Goal: Task Accomplishment & Management: Use online tool/utility

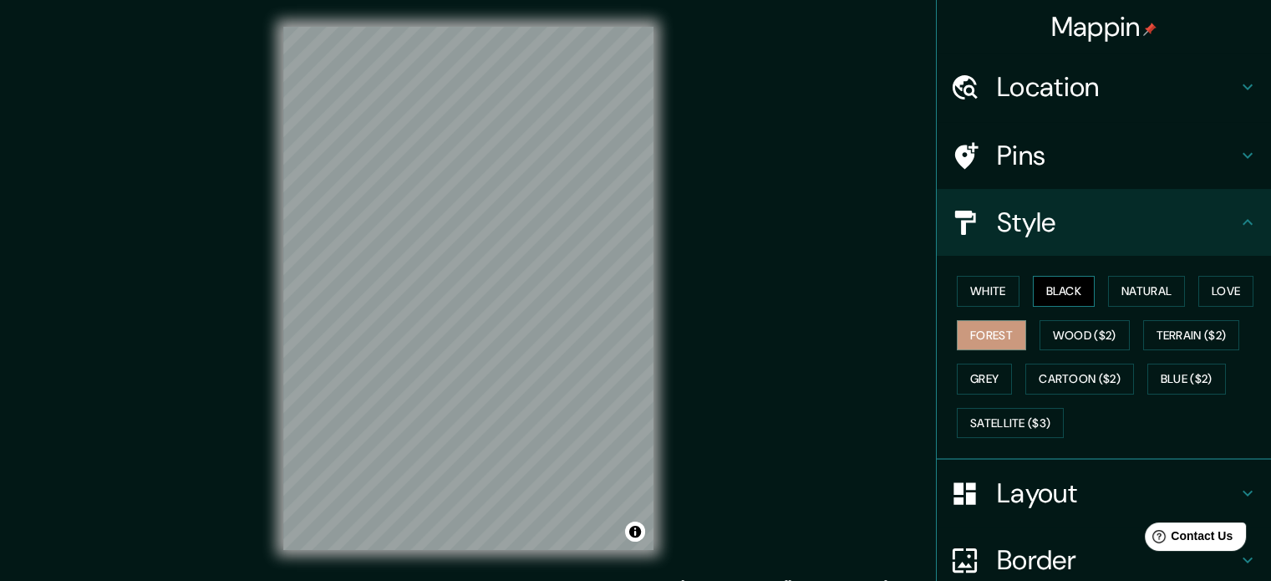
click at [1053, 293] on button "Black" at bounding box center [1064, 291] width 63 height 31
click at [966, 285] on button "White" at bounding box center [988, 291] width 63 height 31
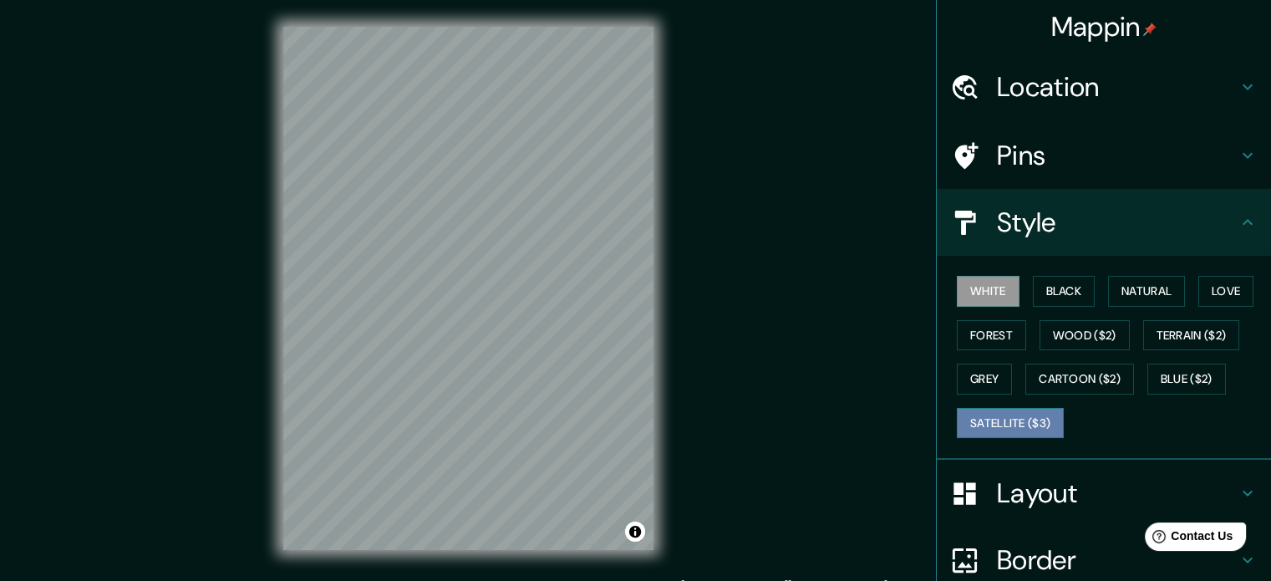
click at [979, 424] on button "Satellite ($3)" at bounding box center [1010, 423] width 107 height 31
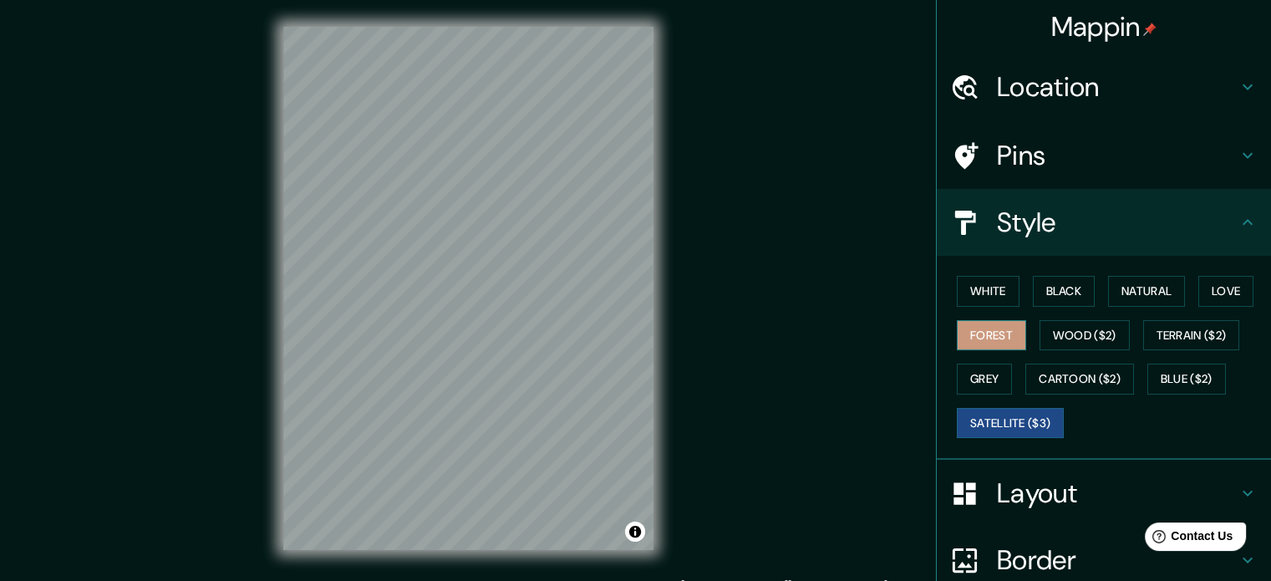
click at [980, 333] on button "Forest" at bounding box center [991, 335] width 69 height 31
click at [971, 277] on button "White" at bounding box center [988, 291] width 63 height 31
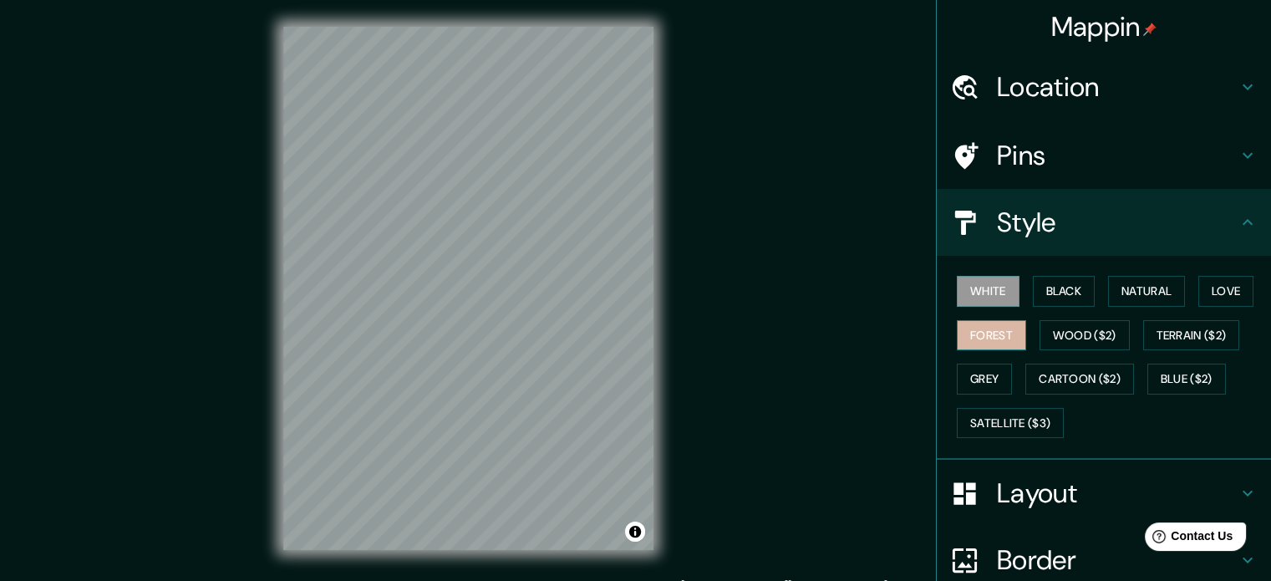
click at [957, 345] on button "Forest" at bounding box center [991, 335] width 69 height 31
click at [582, 320] on div at bounding box center [583, 317] width 13 height 13
click at [996, 298] on button "White" at bounding box center [988, 291] width 63 height 31
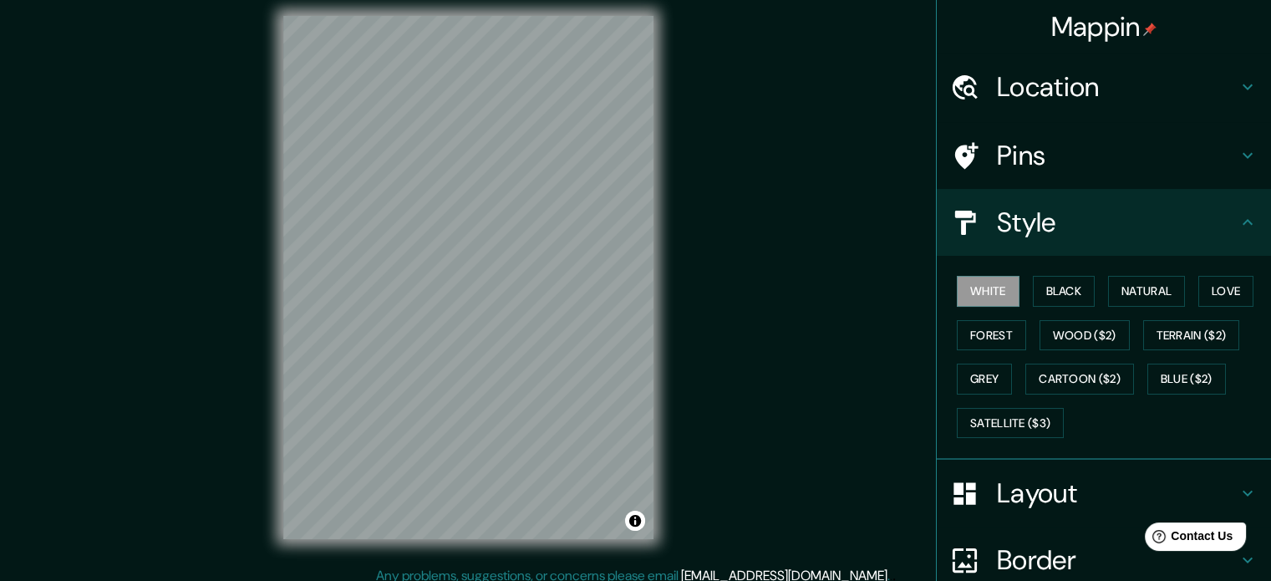
scroll to position [22, 0]
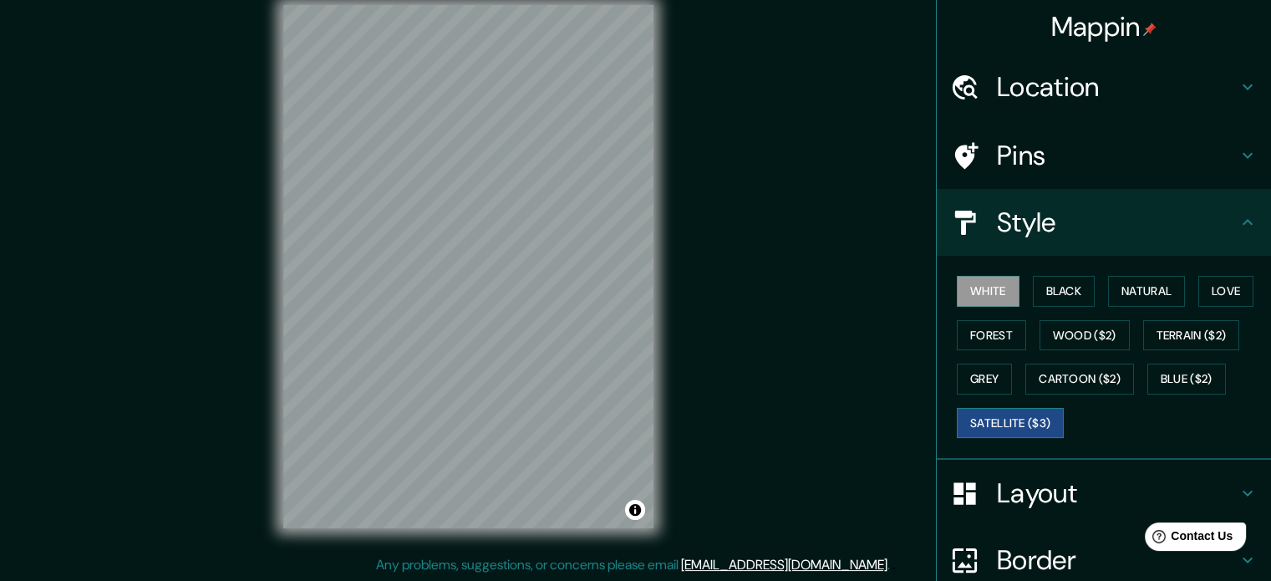
click at [961, 410] on button "Satellite ($3)" at bounding box center [1010, 423] width 107 height 31
click at [978, 292] on button "White" at bounding box center [988, 291] width 63 height 31
click at [986, 337] on button "Forest" at bounding box center [991, 335] width 69 height 31
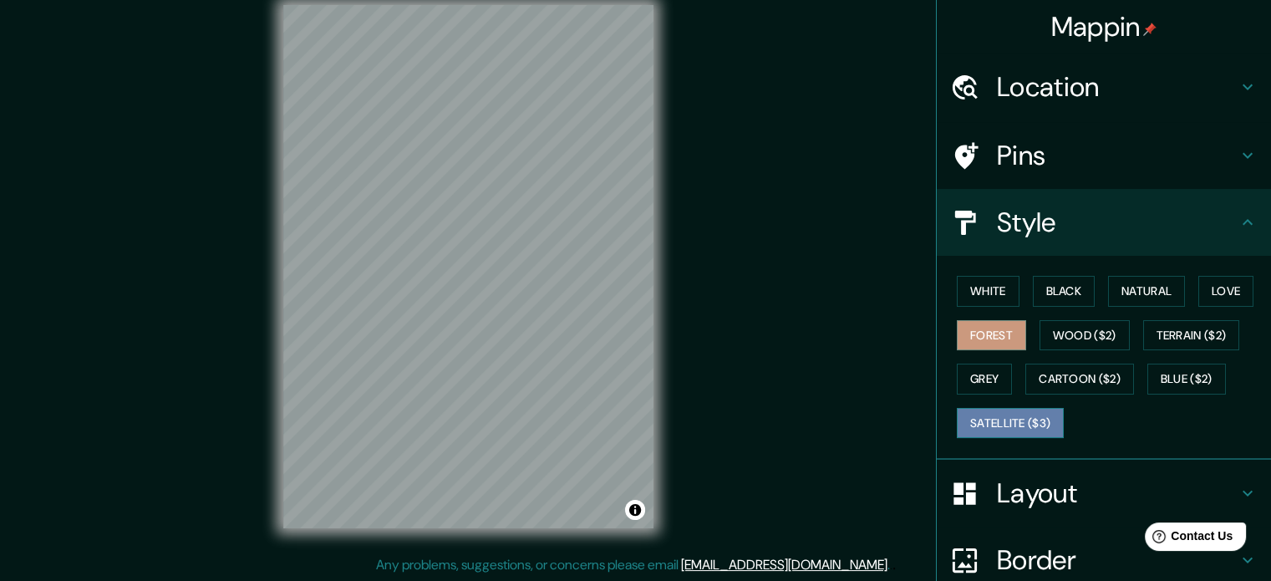
click at [984, 414] on button "Satellite ($3)" at bounding box center [1010, 423] width 107 height 31
click at [984, 387] on button "Grey" at bounding box center [984, 379] width 55 height 31
click at [991, 415] on button "Satellite ($3)" at bounding box center [1010, 423] width 107 height 31
click at [984, 386] on button "Grey" at bounding box center [984, 379] width 55 height 31
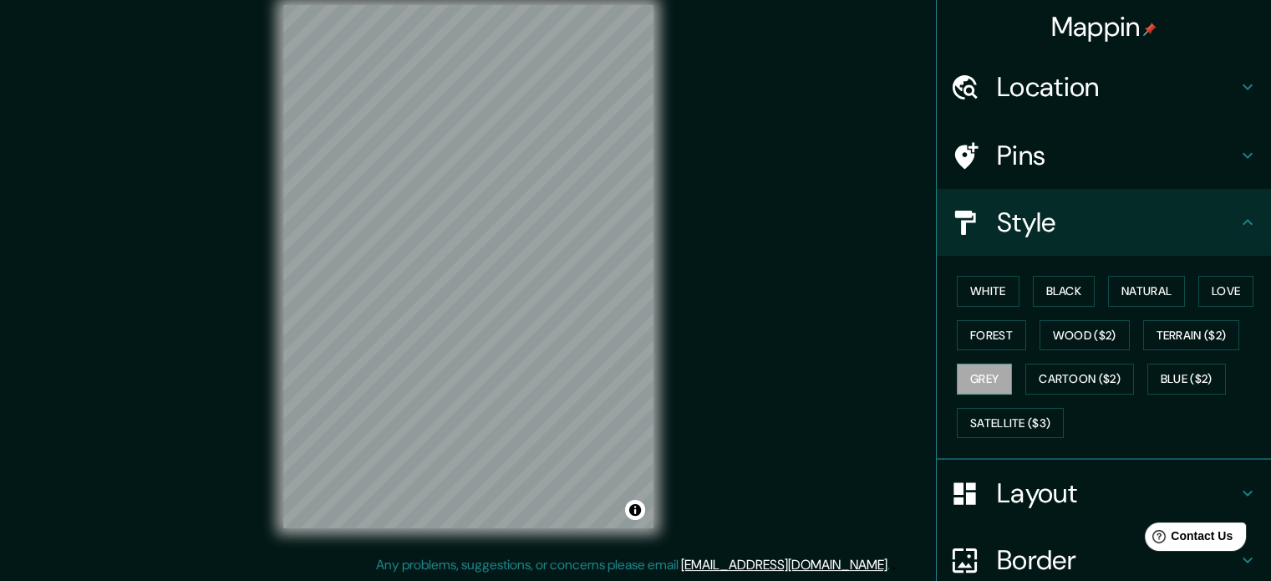
click at [998, 439] on div "White Black Natural Love Forest Wood ($2) Terrain ($2) Grey Cartoon ($2) Blue (…" at bounding box center [1110, 356] width 321 height 175
click at [979, 295] on button "White" at bounding box center [988, 291] width 63 height 31
